Goal: Navigation & Orientation: Find specific page/section

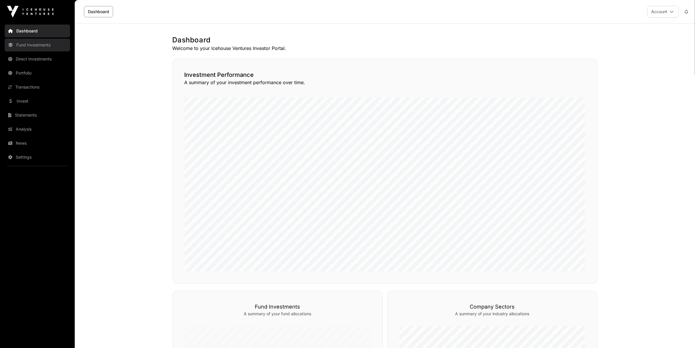
click at [43, 44] on link "Fund Investments" at bounding box center [37, 45] width 65 height 13
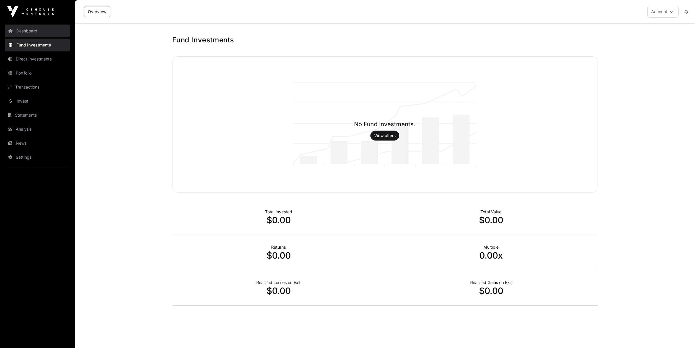
click at [19, 25] on link "Dashboard" at bounding box center [37, 31] width 65 height 13
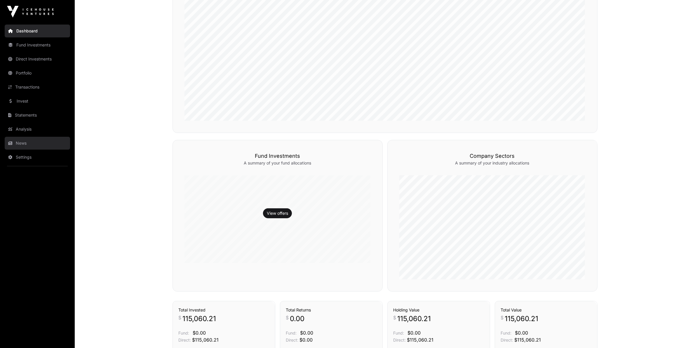
scroll to position [78, 0]
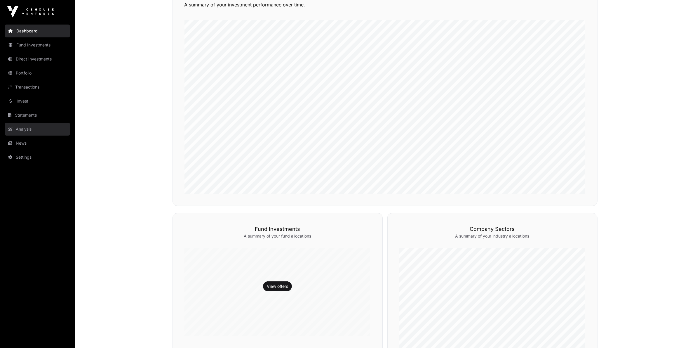
click at [40, 128] on link "Analysis" at bounding box center [37, 129] width 65 height 13
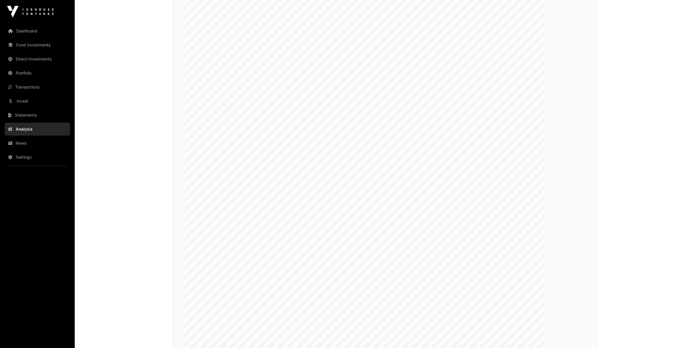
scroll to position [915, 0]
